Goal: Transaction & Acquisition: Purchase product/service

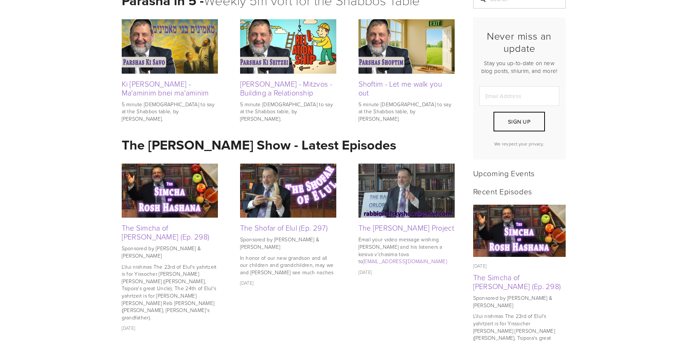
scroll to position [148, 0]
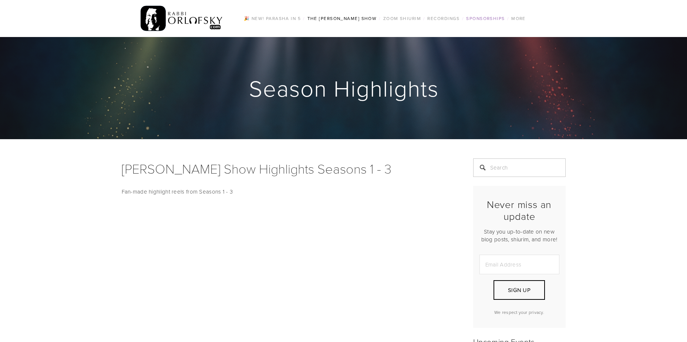
click at [475, 18] on link "Sponsorships" at bounding box center [485, 19] width 43 height 10
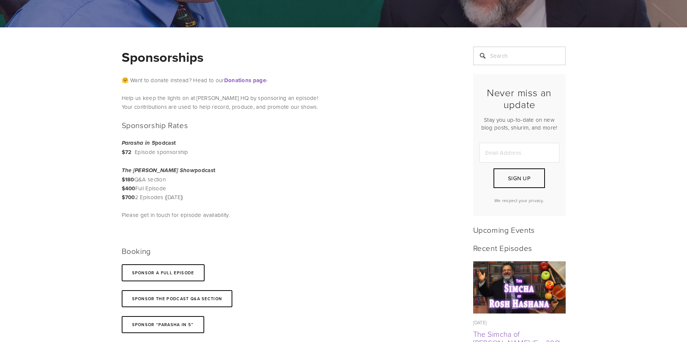
scroll to position [111, 0]
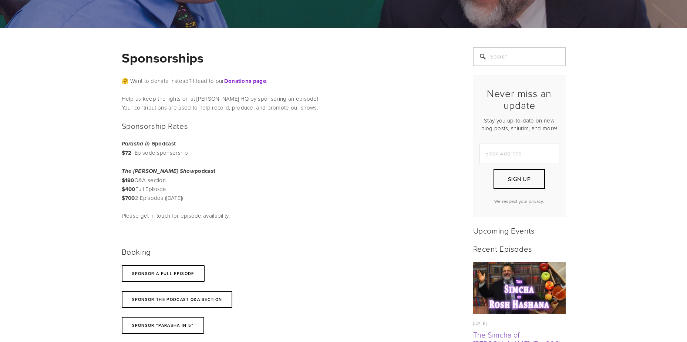
click at [249, 82] on strong "Donations page" at bounding box center [245, 81] width 42 height 8
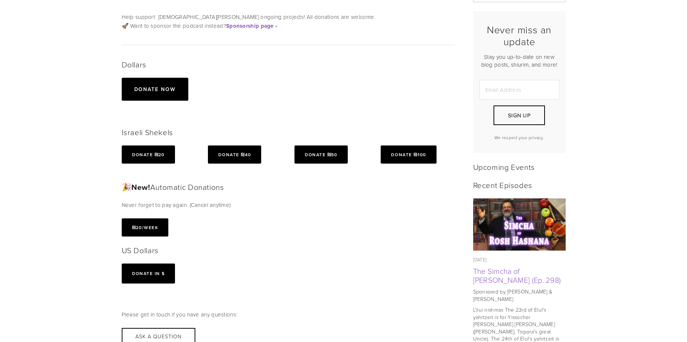
scroll to position [185, 0]
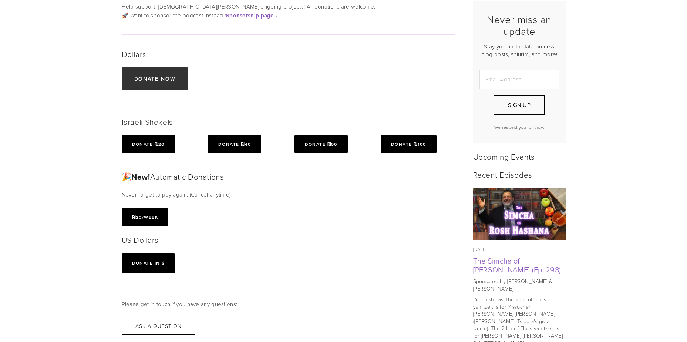
click at [157, 80] on link "Donate now" at bounding box center [155, 78] width 67 height 23
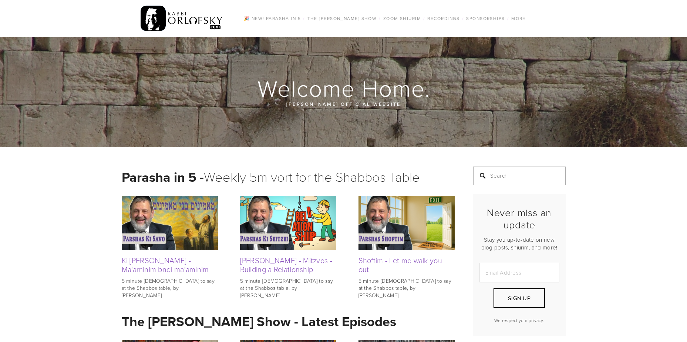
click at [491, 176] on input "Search" at bounding box center [519, 176] width 93 height 19
type input "music"
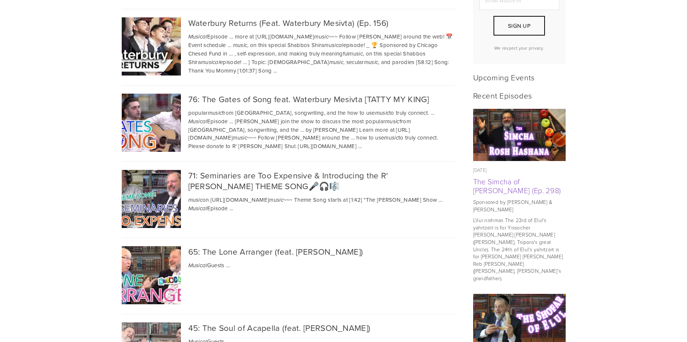
scroll to position [259, 0]
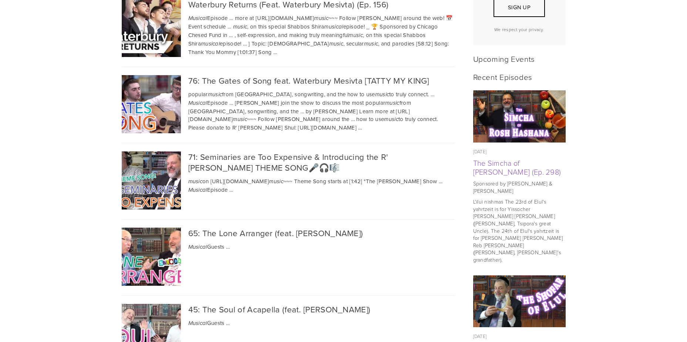
click at [138, 252] on img at bounding box center [151, 257] width 104 height 58
click at [150, 185] on img at bounding box center [151, 180] width 104 height 58
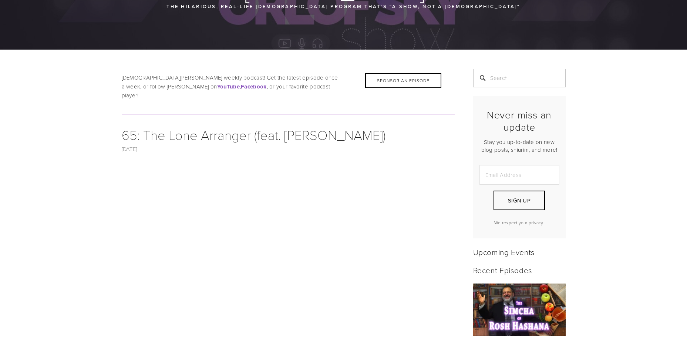
scroll to position [111, 0]
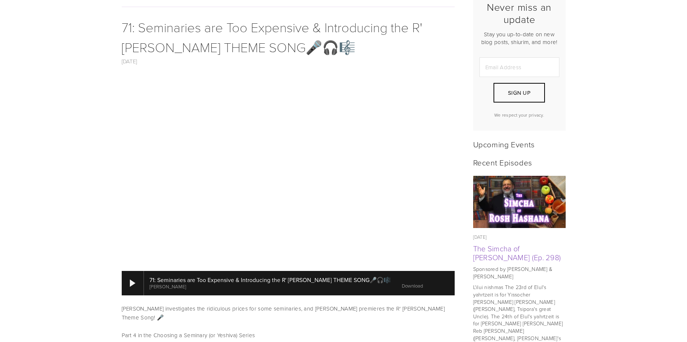
scroll to position [222, 0]
